Goal: Task Accomplishment & Management: Manage account settings

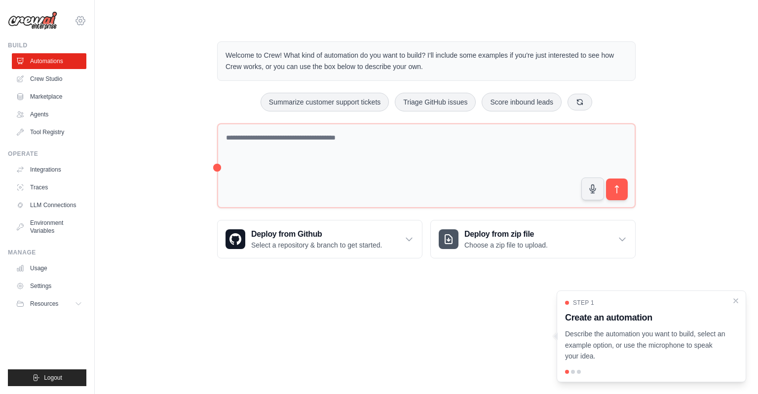
click at [82, 21] on icon at bounding box center [80, 21] width 12 height 12
click at [69, 64] on link "Settings" at bounding box center [80, 67] width 87 height 18
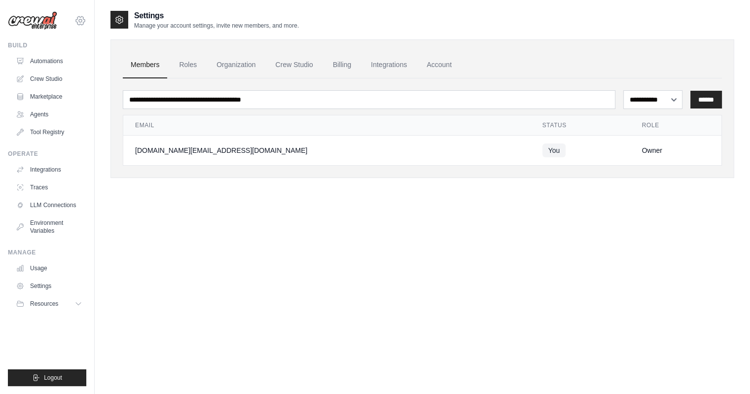
click at [80, 19] on icon at bounding box center [80, 20] width 3 height 3
click at [54, 66] on link "Settings" at bounding box center [80, 67] width 87 height 18
click at [187, 63] on link "Roles" at bounding box center [188, 65] width 34 height 27
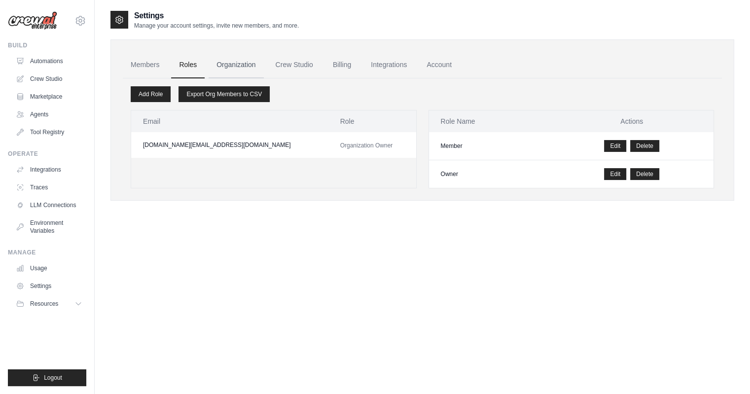
click at [248, 61] on link "Organization" at bounding box center [236, 65] width 55 height 27
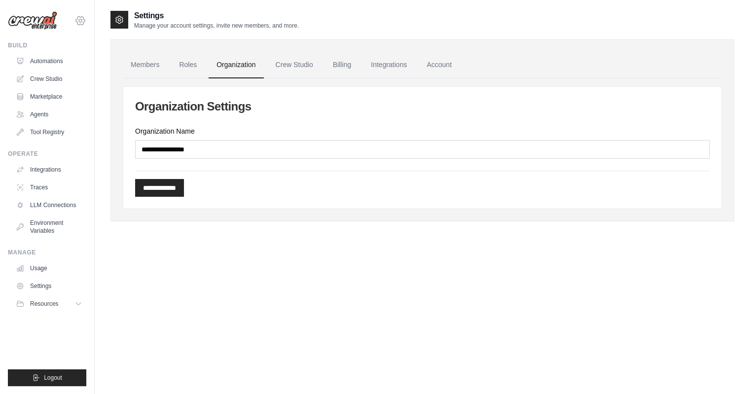
click at [84, 19] on icon at bounding box center [80, 20] width 9 height 8
click at [322, 265] on div "**********" at bounding box center [422, 207] width 624 height 394
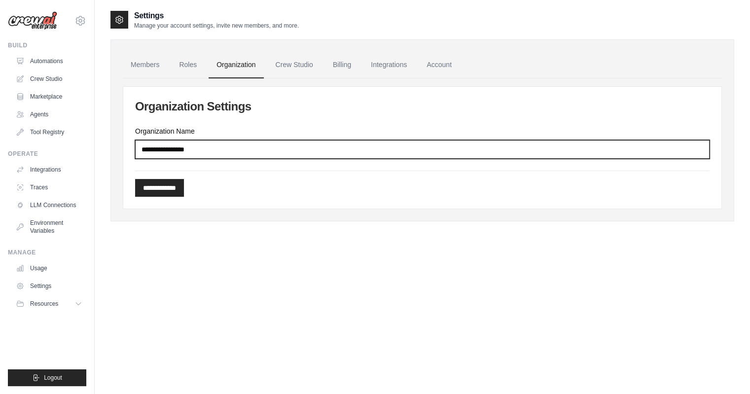
click at [298, 145] on input "Organization Name" at bounding box center [422, 149] width 575 height 19
type input "*"
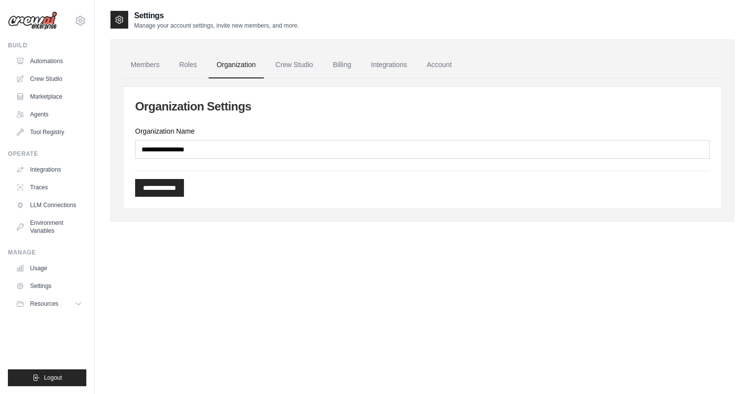
click at [91, 25] on div "[DOMAIN_NAME][EMAIL_ADDRESS][DOMAIN_NAME] Settings Build Automations Crew Studi…" at bounding box center [47, 197] width 95 height 394
click at [84, 17] on icon at bounding box center [80, 21] width 12 height 12
click at [81, 45] on div "[DOMAIN_NAME][EMAIL_ADDRESS][DOMAIN_NAME]" at bounding box center [80, 44] width 71 height 10
click at [249, 274] on div "**********" at bounding box center [422, 207] width 624 height 394
click at [82, 18] on icon at bounding box center [80, 21] width 12 height 12
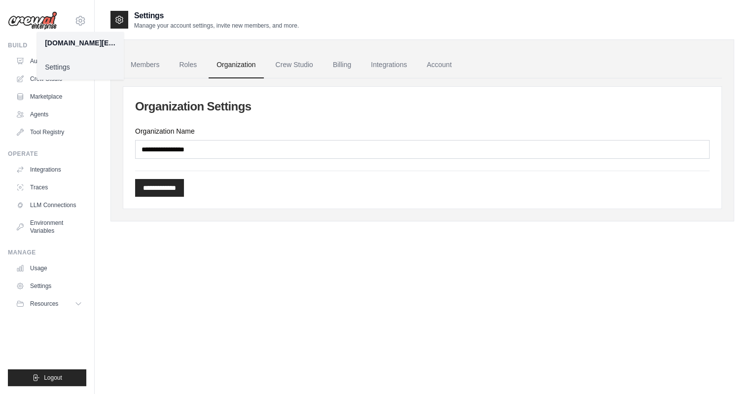
click at [58, 68] on link "Settings" at bounding box center [80, 67] width 87 height 18
click at [54, 95] on link "Marketplace" at bounding box center [50, 97] width 74 height 16
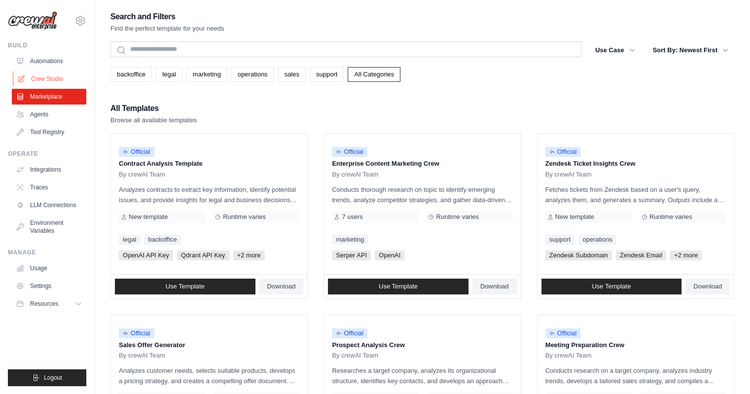
click at [58, 67] on link "Automations" at bounding box center [49, 61] width 74 height 16
click at [58, 71] on ul "Automations Crew Studio Marketplace Agents Tool Registry" at bounding box center [49, 96] width 74 height 87
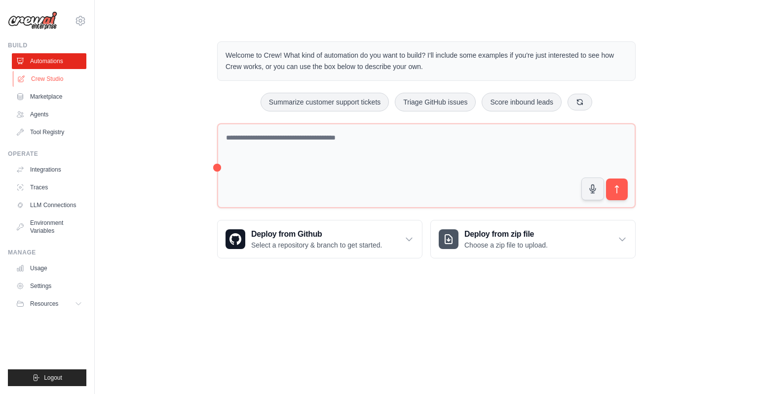
click at [57, 75] on link "Crew Studio" at bounding box center [50, 79] width 74 height 16
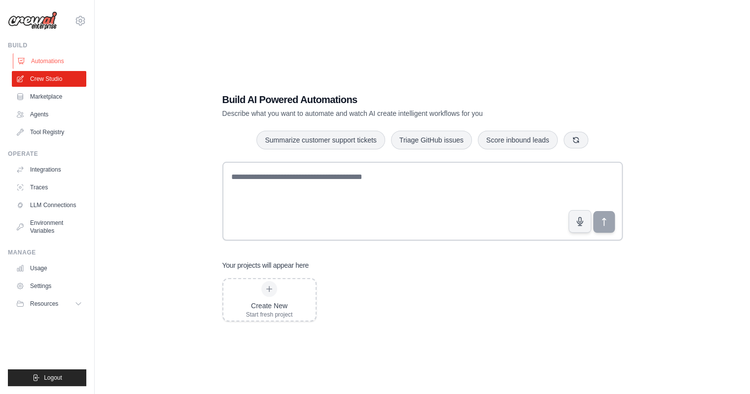
click at [53, 63] on link "Automations" at bounding box center [50, 61] width 74 height 16
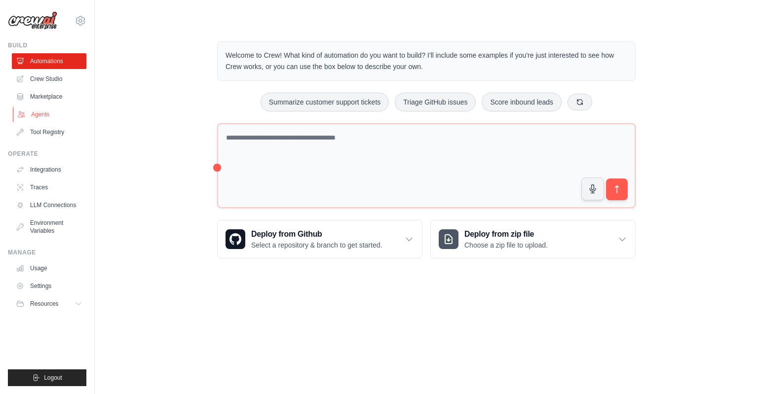
click at [44, 118] on link "Agents" at bounding box center [50, 115] width 74 height 16
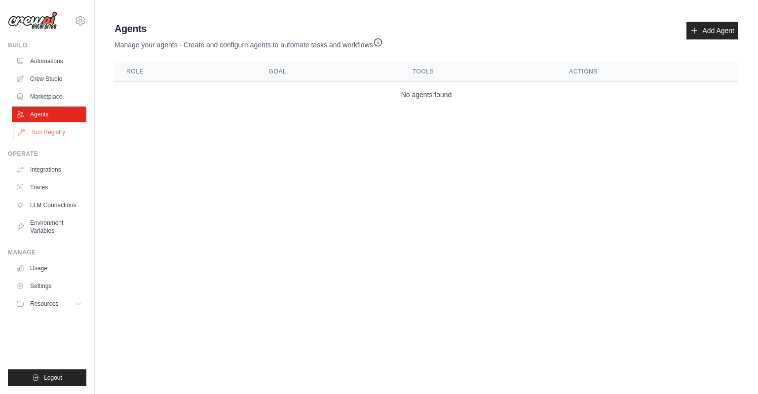
click at [43, 132] on link "Tool Registry" at bounding box center [50, 132] width 74 height 16
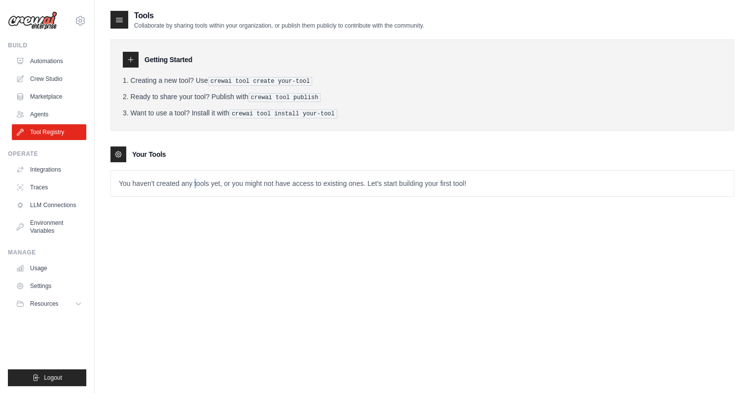
click at [195, 175] on p "You haven't created any tools yet, or you might not have access to existing one…" at bounding box center [422, 184] width 623 height 26
click at [195, 179] on p "You haven't created any tools yet, or you might not have access to existing one…" at bounding box center [422, 184] width 623 height 26
click at [166, 184] on p "You haven't created any tools yet, or you might not have access to existing one…" at bounding box center [422, 184] width 623 height 26
click at [40, 173] on link "Integrations" at bounding box center [50, 170] width 74 height 16
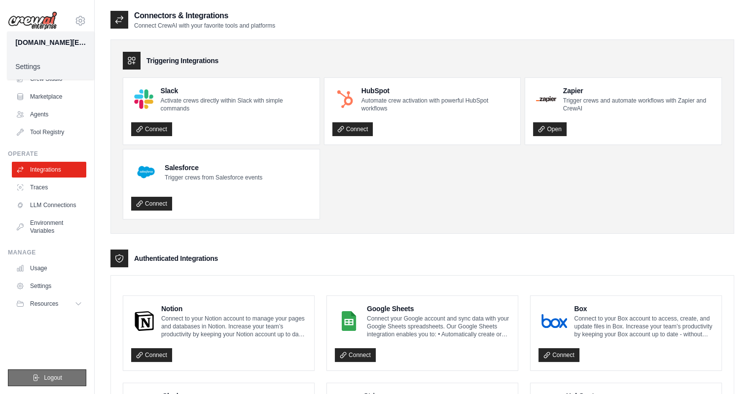
click at [58, 380] on span "Logout" at bounding box center [53, 378] width 18 height 8
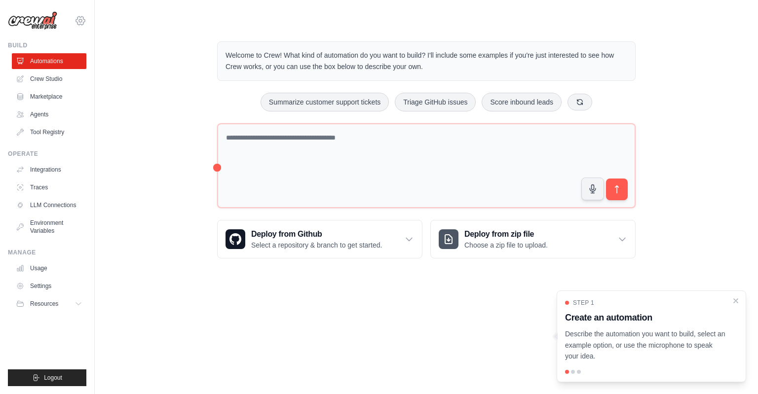
click at [80, 25] on icon at bounding box center [80, 21] width 12 height 12
click at [84, 19] on icon at bounding box center [80, 21] width 12 height 12
click at [148, 23] on main "Welcome to Crew! What kind of automation do you want to build? I'll include som…" at bounding box center [426, 142] width 663 height 284
click at [79, 19] on icon at bounding box center [80, 20] width 3 height 3
click at [149, 22] on main "Welcome to Crew! What kind of automation do you want to build? I'll include som…" at bounding box center [426, 142] width 663 height 284
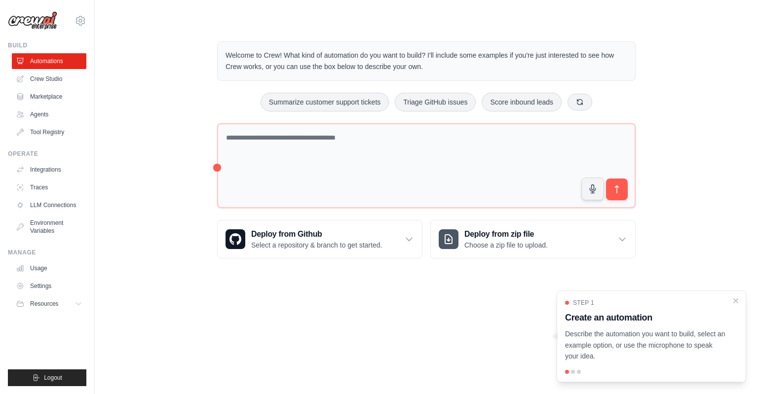
click at [73, 13] on div "carlos.sa@ambev.com.br ABI - GenAI Bootcamp Your organization ✓ Settings" at bounding box center [47, 16] width 78 height 32
click at [86, 27] on div "carlos.sa@ambev.com.br ABI - GenAI Bootcamp Your organization ✓ Settings" at bounding box center [47, 16] width 78 height 32
click at [79, 13] on div "carlos.sa@ambev.com.br ABI - GenAI Bootcamp Your organization ✓ Settings" at bounding box center [47, 16] width 78 height 32
click at [80, 19] on icon at bounding box center [80, 20] width 3 height 3
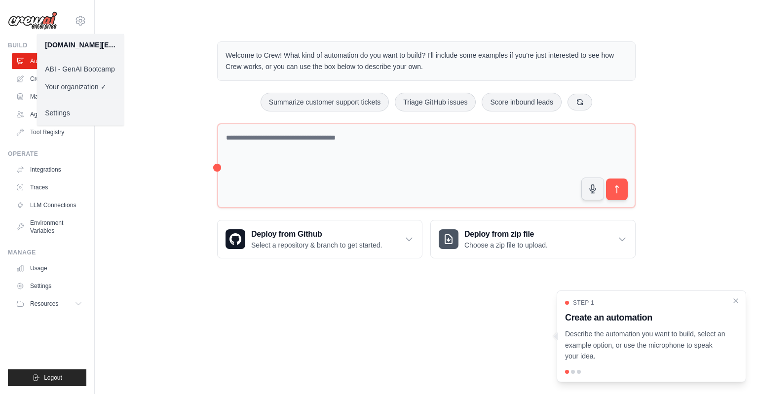
click at [83, 72] on link "ABI - GenAI Bootcamp" at bounding box center [80, 69] width 87 height 18
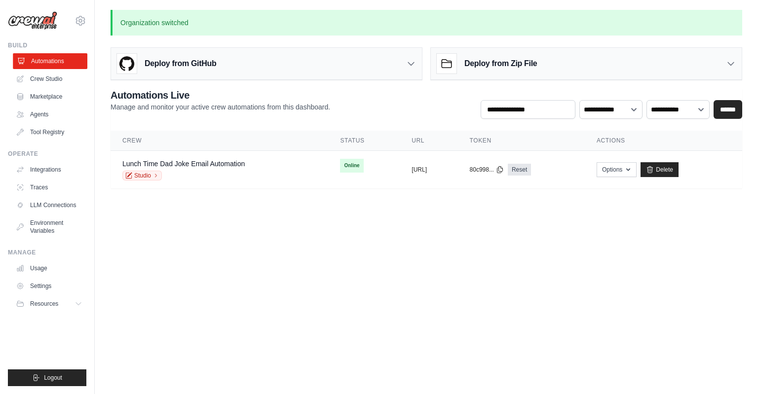
click at [38, 59] on link "Automations" at bounding box center [50, 61] width 74 height 16
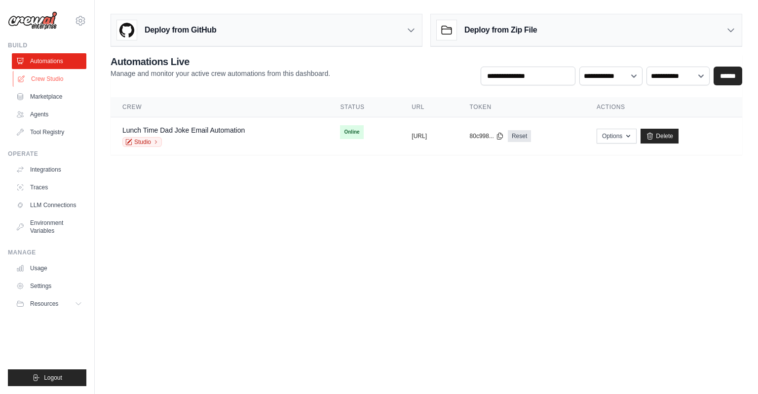
click at [60, 78] on link "Crew Studio" at bounding box center [50, 79] width 74 height 16
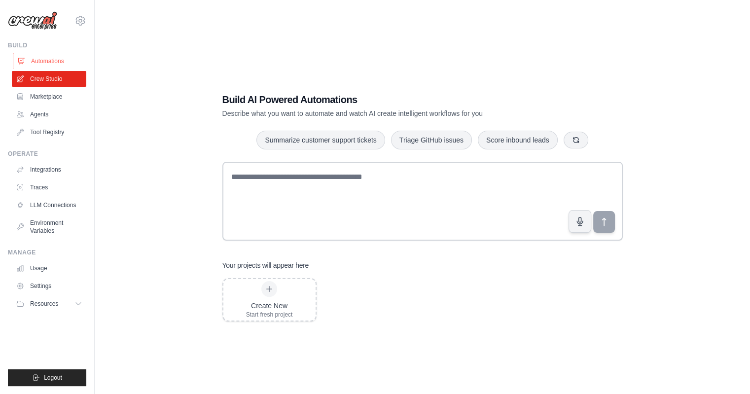
click at [45, 62] on link "Automations" at bounding box center [50, 61] width 74 height 16
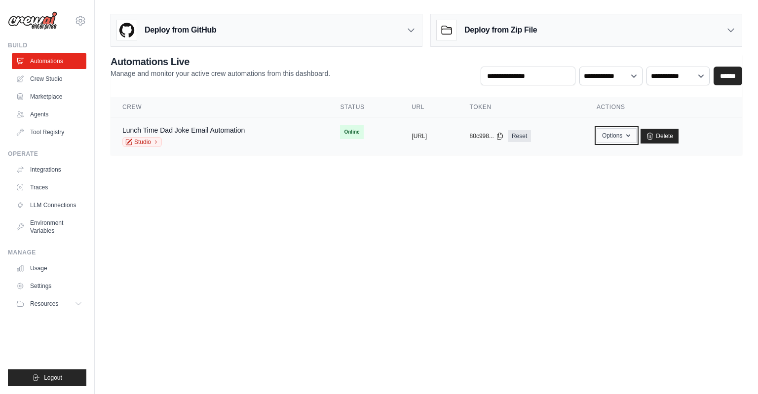
click at [636, 138] on button "Options" at bounding box center [616, 135] width 40 height 15
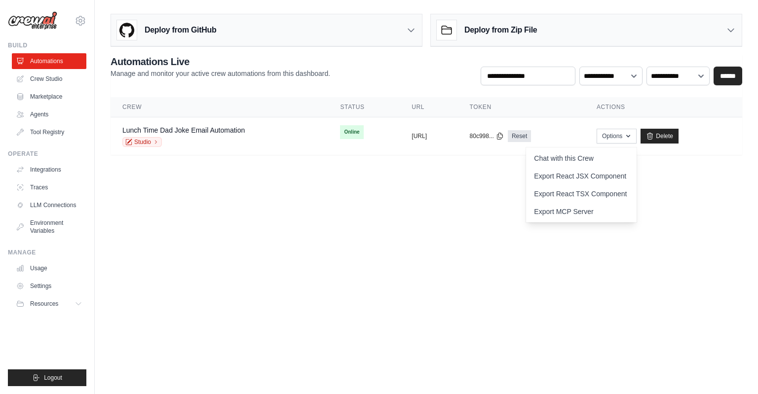
click at [686, 195] on body "[DOMAIN_NAME][EMAIL_ADDRESS][DOMAIN_NAME] ABI - GenAI Bootcamp ✓ Your organizat…" at bounding box center [379, 197] width 758 height 394
click at [411, 31] on icon at bounding box center [411, 30] width 6 height 3
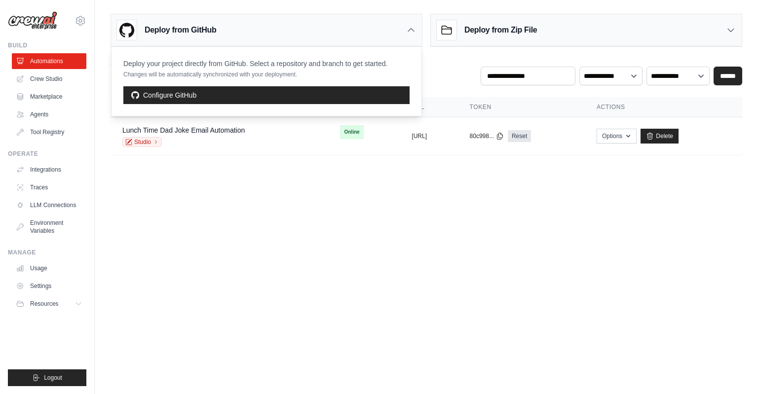
click at [413, 31] on icon at bounding box center [411, 30] width 10 height 10
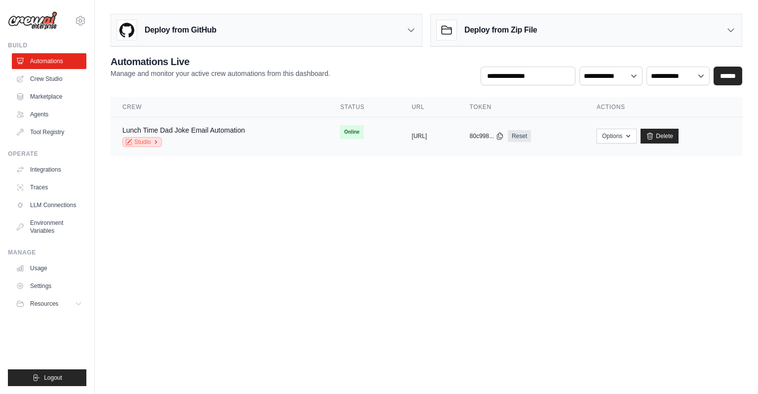
click at [148, 143] on link "Studio" at bounding box center [141, 142] width 39 height 10
click at [76, 15] on icon at bounding box center [80, 21] width 12 height 12
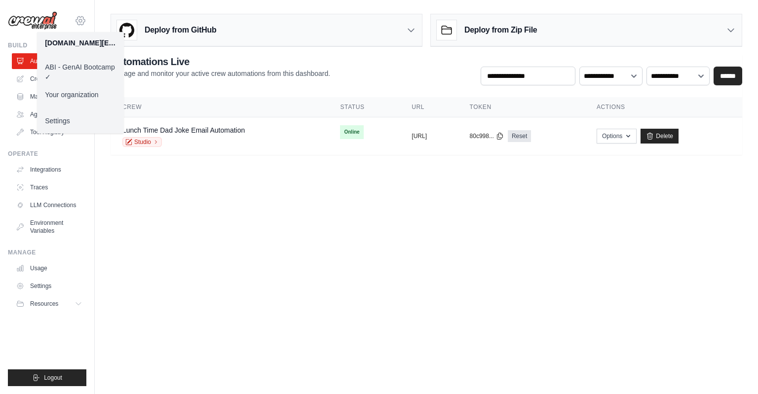
click at [80, 15] on icon at bounding box center [80, 21] width 12 height 12
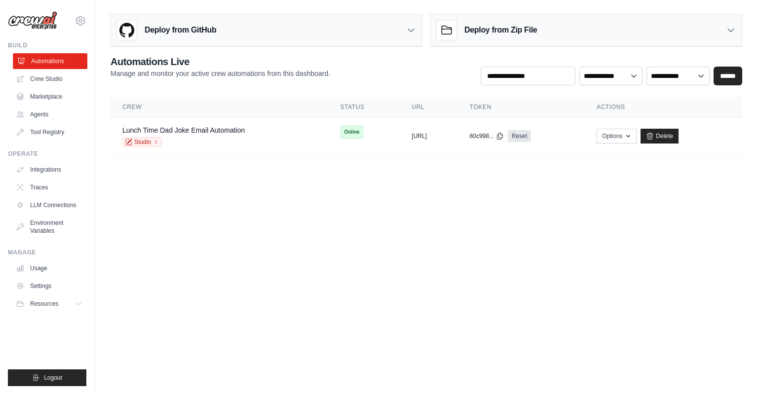
click at [45, 63] on link "Automations" at bounding box center [50, 61] width 74 height 16
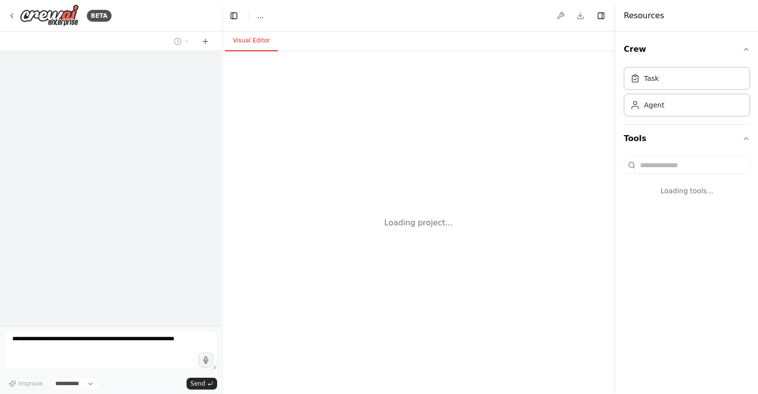
select select "****"
